Goal: Check status: Check status

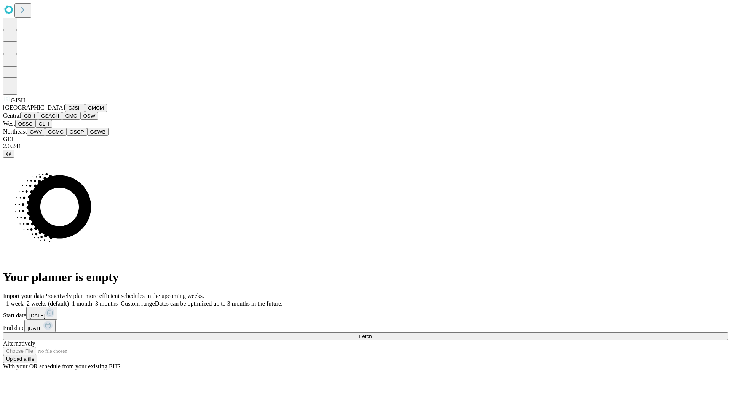
click at [65, 112] on button "GJSH" at bounding box center [75, 108] width 20 height 8
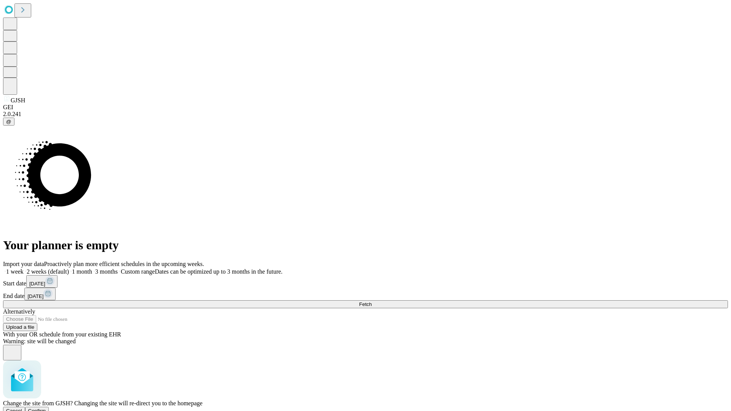
click at [46, 408] on span "Confirm" at bounding box center [37, 411] width 18 height 6
click at [24, 268] on label "1 week" at bounding box center [13, 271] width 21 height 6
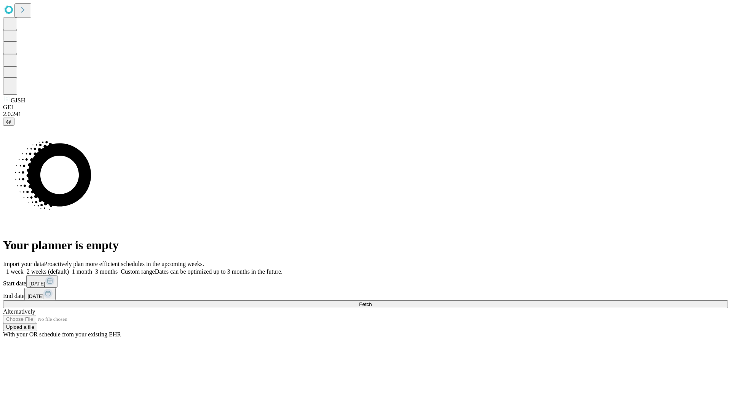
click at [372, 302] on span "Fetch" at bounding box center [365, 305] width 13 height 6
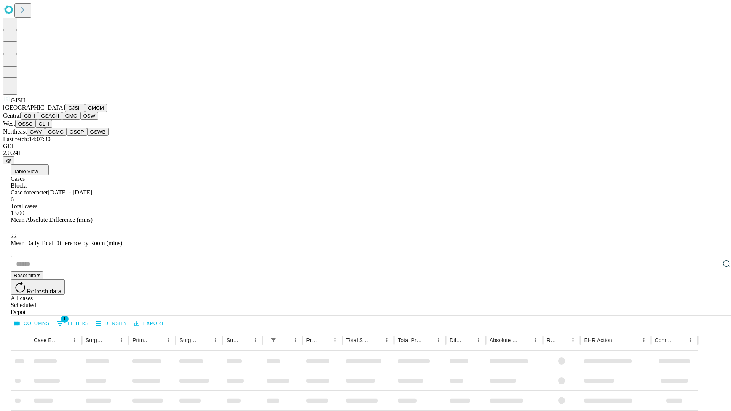
click at [85, 112] on button "GMCM" at bounding box center [96, 108] width 22 height 8
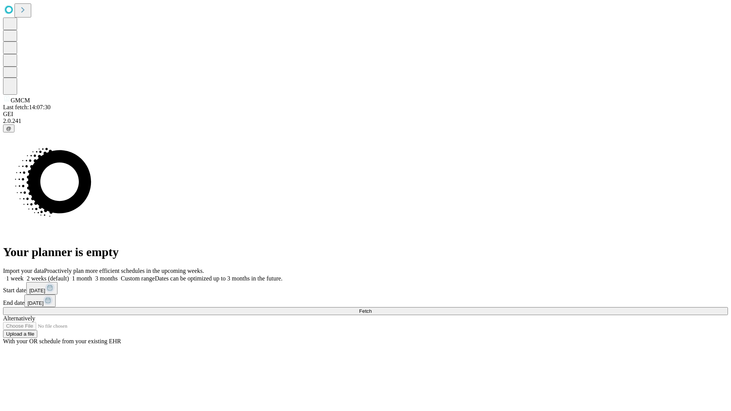
click at [24, 275] on label "1 week" at bounding box center [13, 278] width 21 height 6
click at [372, 308] on span "Fetch" at bounding box center [365, 311] width 13 height 6
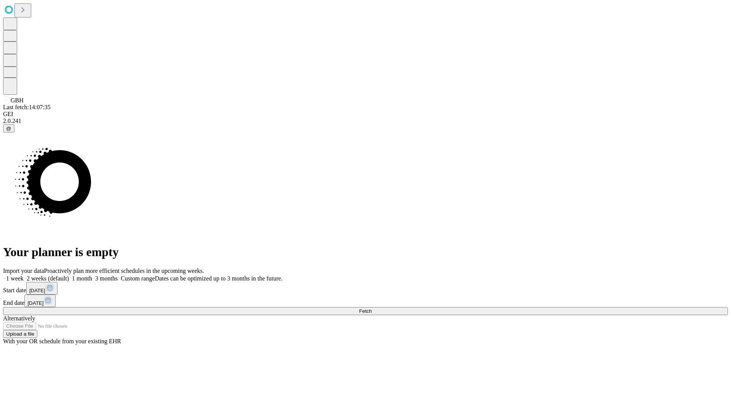
click at [372, 308] on span "Fetch" at bounding box center [365, 311] width 13 height 6
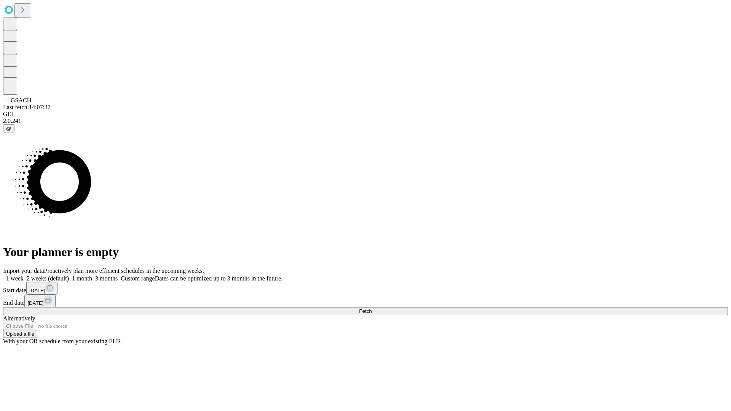
click at [24, 275] on label "1 week" at bounding box center [13, 278] width 21 height 6
click at [372, 308] on span "Fetch" at bounding box center [365, 311] width 13 height 6
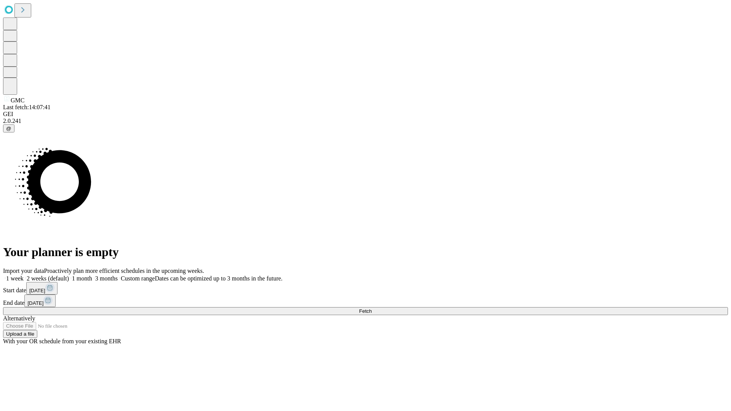
click at [24, 275] on label "1 week" at bounding box center [13, 278] width 21 height 6
click at [372, 308] on span "Fetch" at bounding box center [365, 311] width 13 height 6
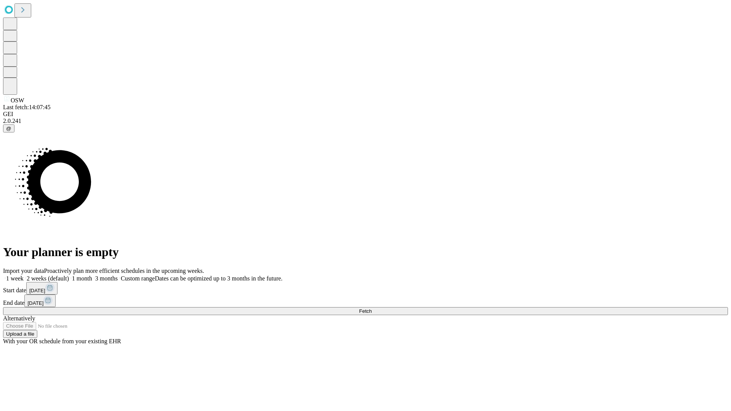
click at [24, 275] on label "1 week" at bounding box center [13, 278] width 21 height 6
click at [372, 308] on span "Fetch" at bounding box center [365, 311] width 13 height 6
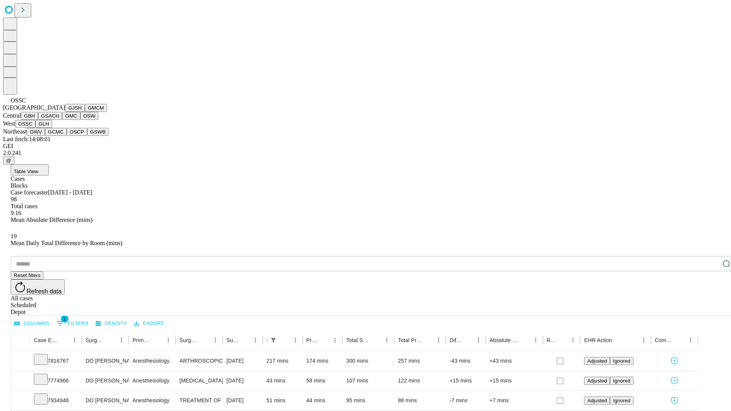
click at [52, 128] on button "GLH" at bounding box center [43, 124] width 16 height 8
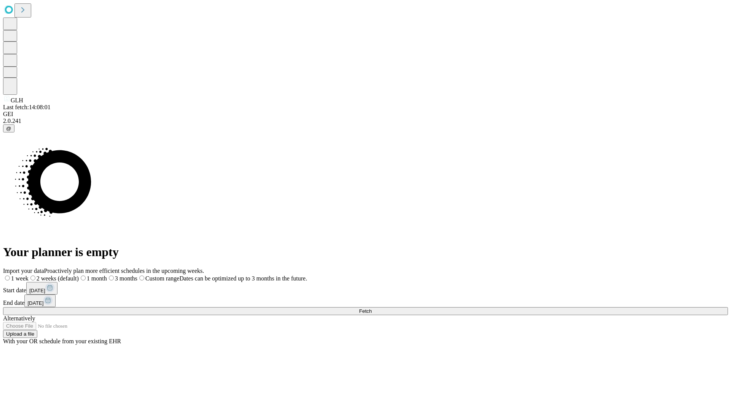
click at [29, 275] on label "1 week" at bounding box center [16, 278] width 26 height 6
click at [372, 308] on span "Fetch" at bounding box center [365, 311] width 13 height 6
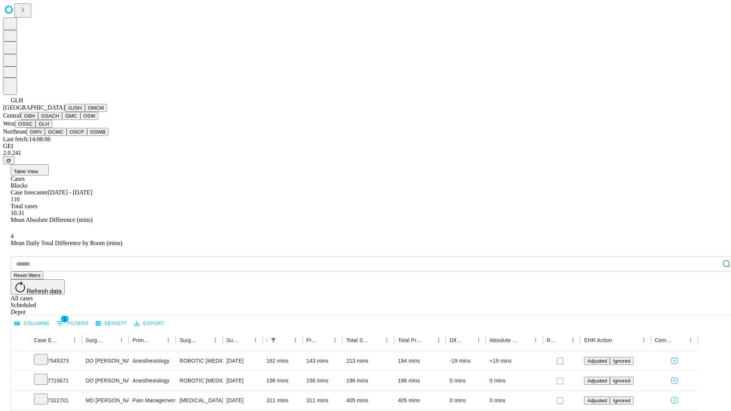
click at [45, 136] on button "GWV" at bounding box center [36, 132] width 18 height 8
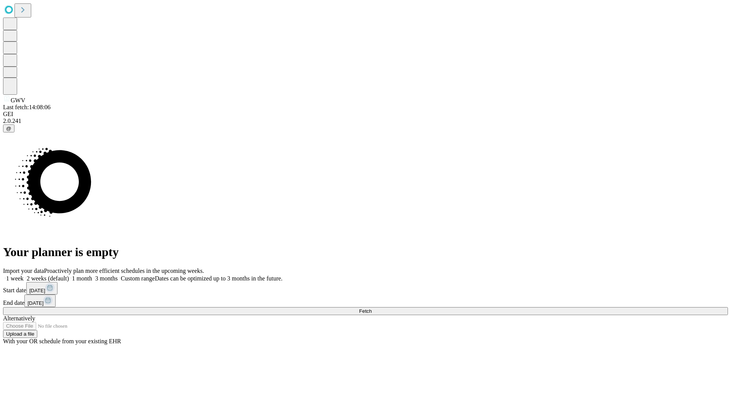
click at [24, 275] on label "1 week" at bounding box center [13, 278] width 21 height 6
click at [372, 308] on span "Fetch" at bounding box center [365, 311] width 13 height 6
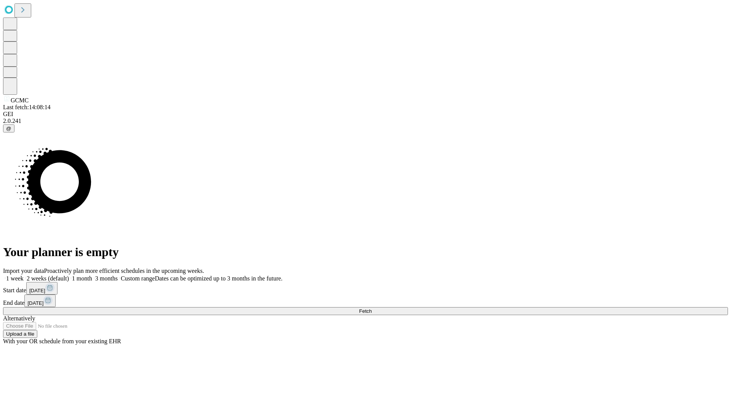
click at [372, 308] on span "Fetch" at bounding box center [365, 311] width 13 height 6
